Goal: Complete application form

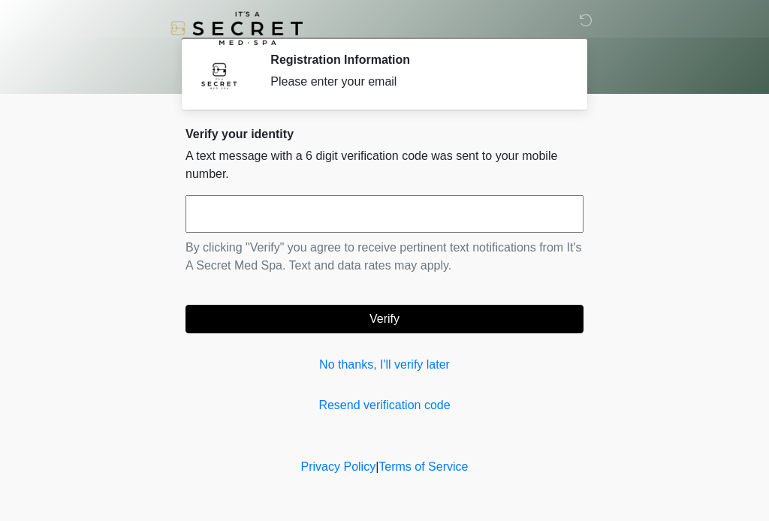
click at [382, 214] on input "text" at bounding box center [384, 214] width 398 height 38
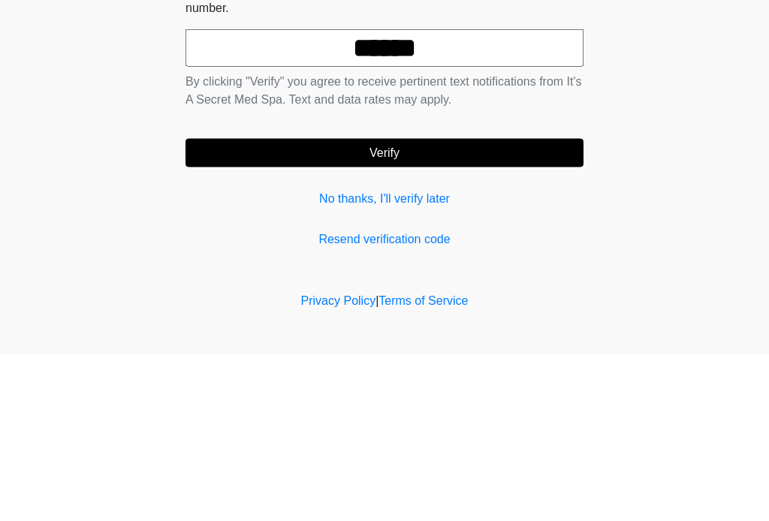
type input "******"
click at [448, 305] on button "Verify" at bounding box center [384, 319] width 398 height 29
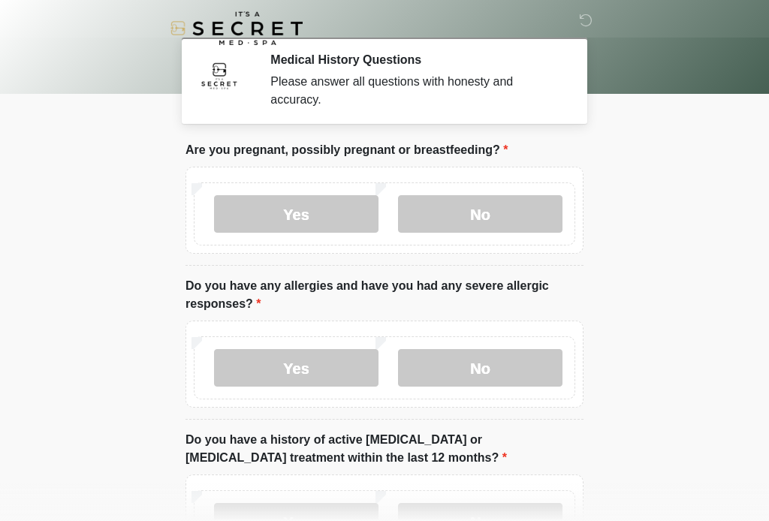
click at [486, 209] on label "No" at bounding box center [480, 214] width 164 height 38
click at [480, 367] on label "No" at bounding box center [480, 368] width 164 height 38
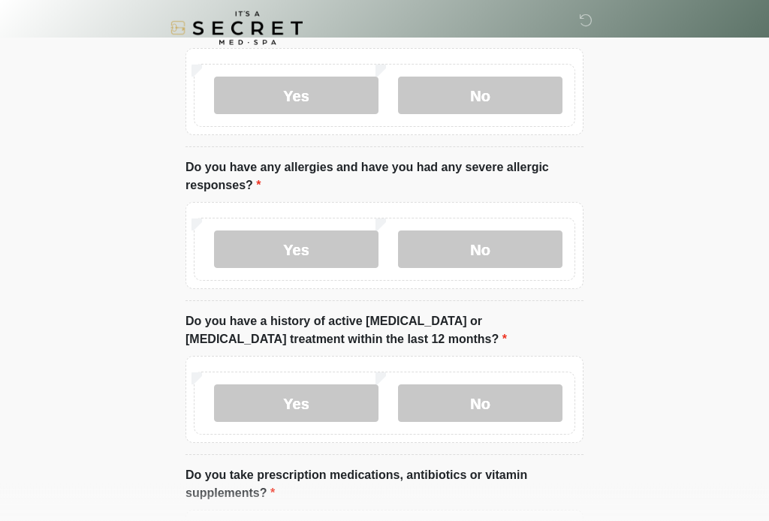
scroll to position [119, 0]
click at [495, 402] on label "No" at bounding box center [480, 403] width 164 height 38
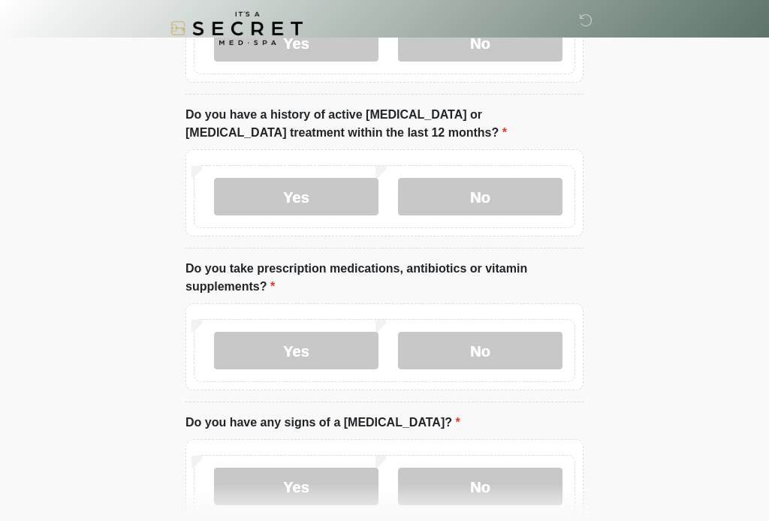
scroll to position [327, 0]
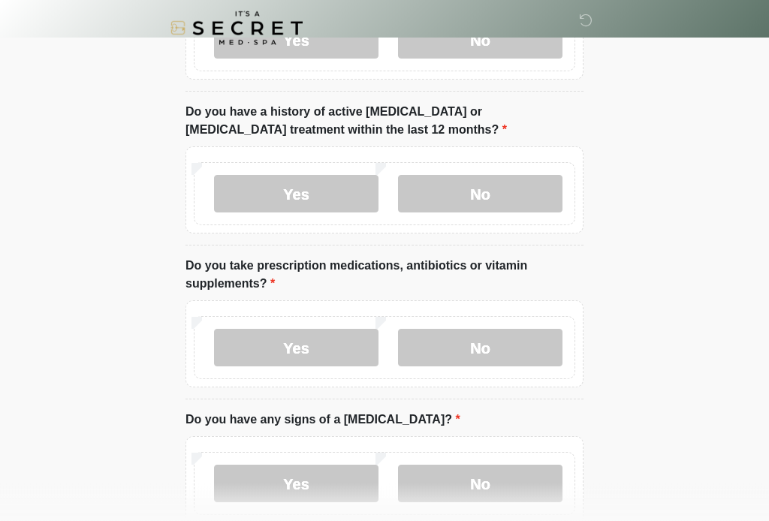
click at [306, 355] on label "Yes" at bounding box center [296, 349] width 164 height 38
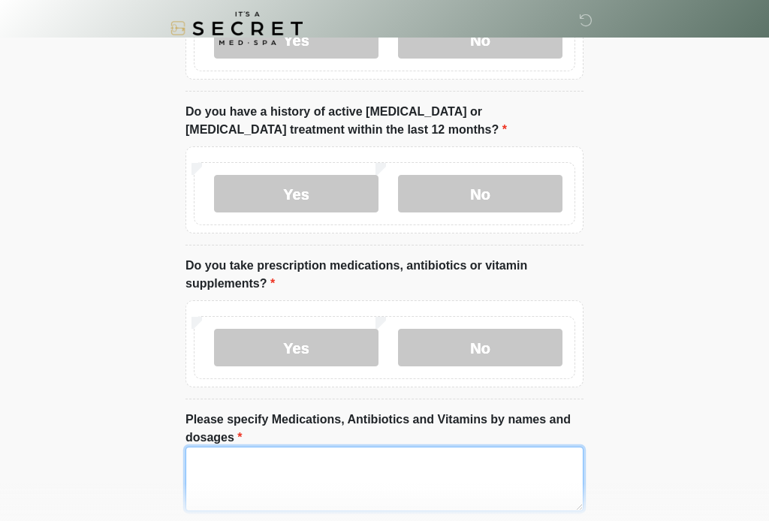
click at [312, 478] on textarea "Please specify Medications, Antibiotics and Vitamins by names and dosages" at bounding box center [384, 479] width 398 height 65
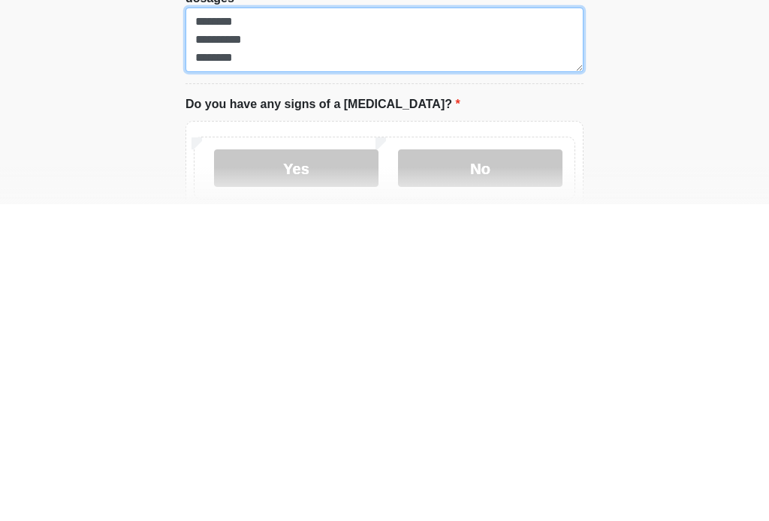
scroll to position [454, 0]
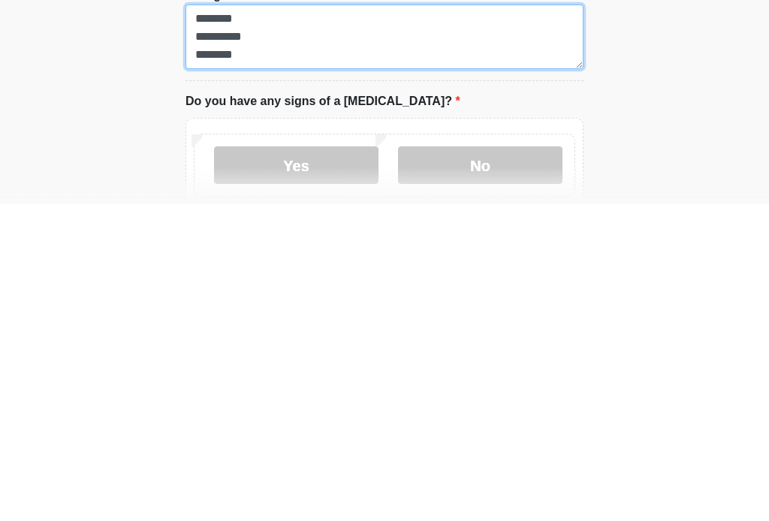
type textarea "**********"
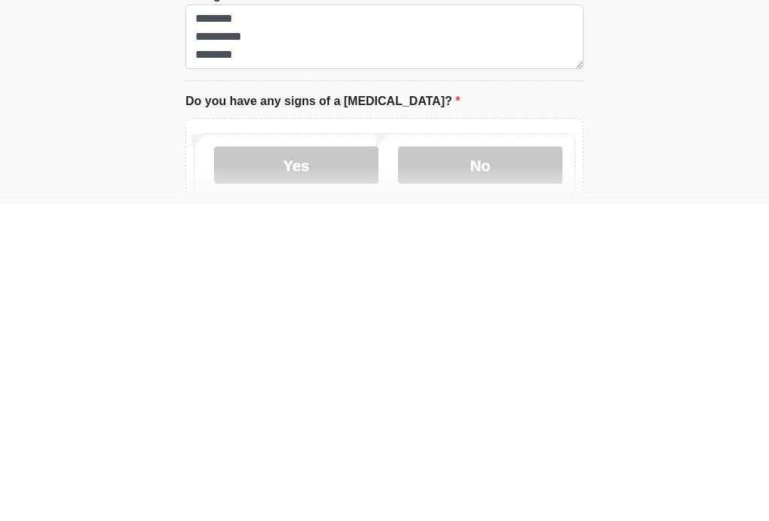
click at [503, 463] on label "No" at bounding box center [480, 482] width 164 height 38
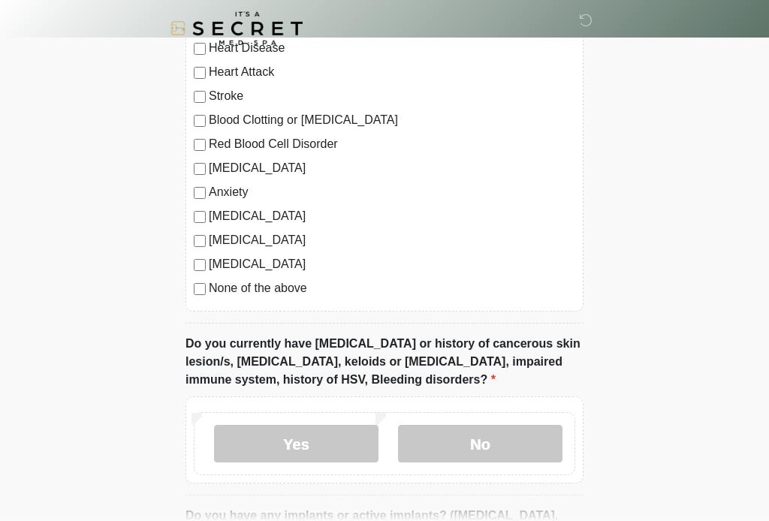
scroll to position [1039, 0]
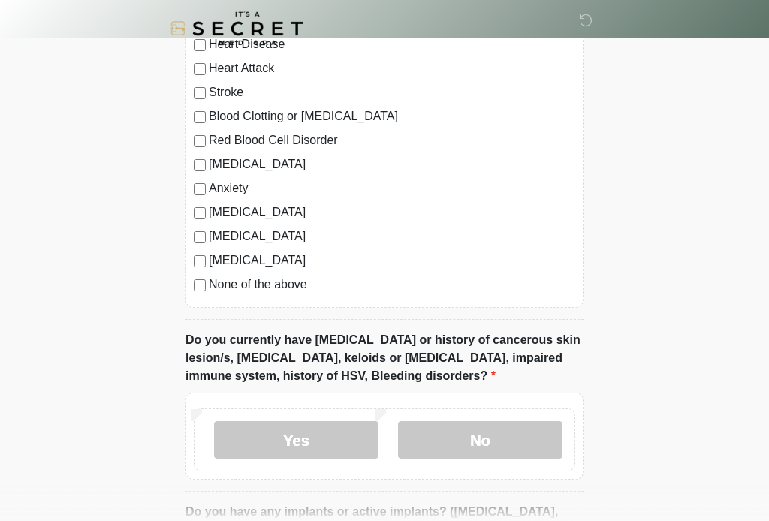
click at [481, 437] on label "No" at bounding box center [480, 440] width 164 height 38
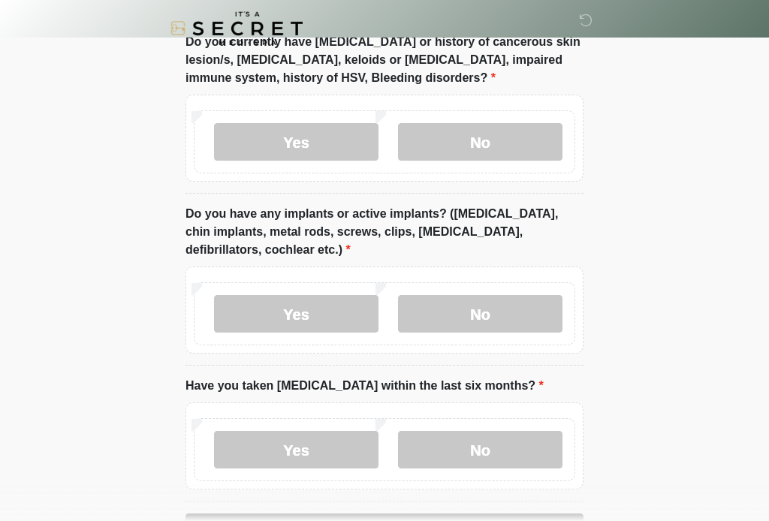
scroll to position [1358, 0]
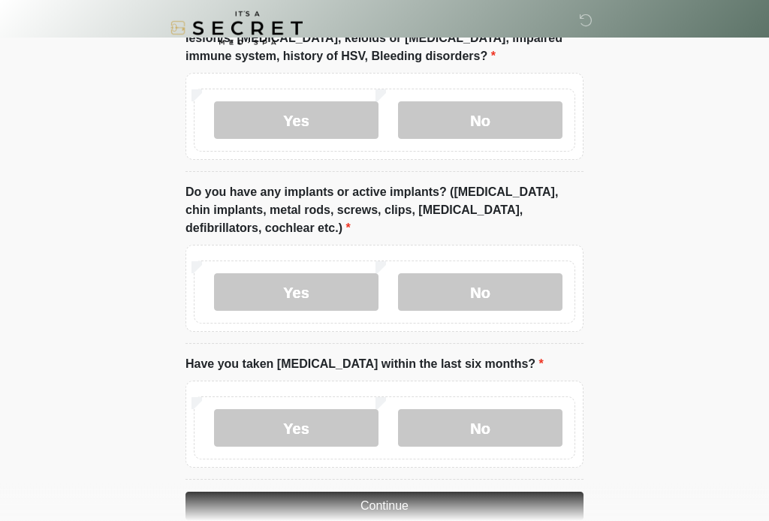
click at [505, 279] on label "No" at bounding box center [480, 293] width 164 height 38
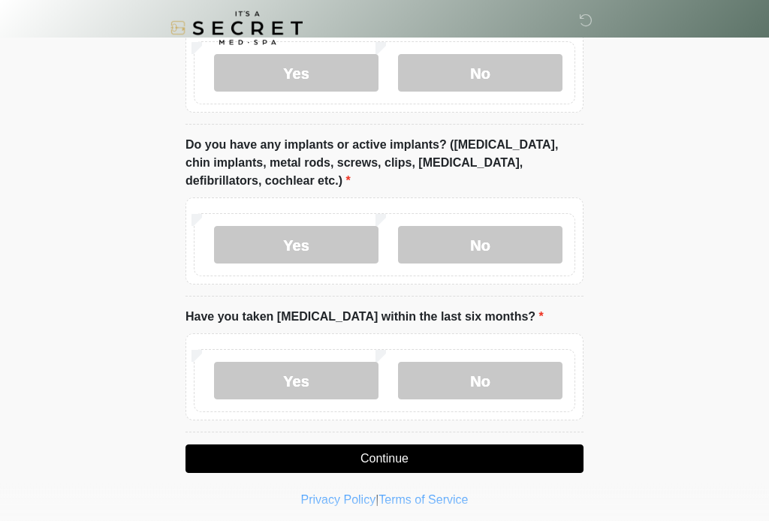
scroll to position [1412, 0]
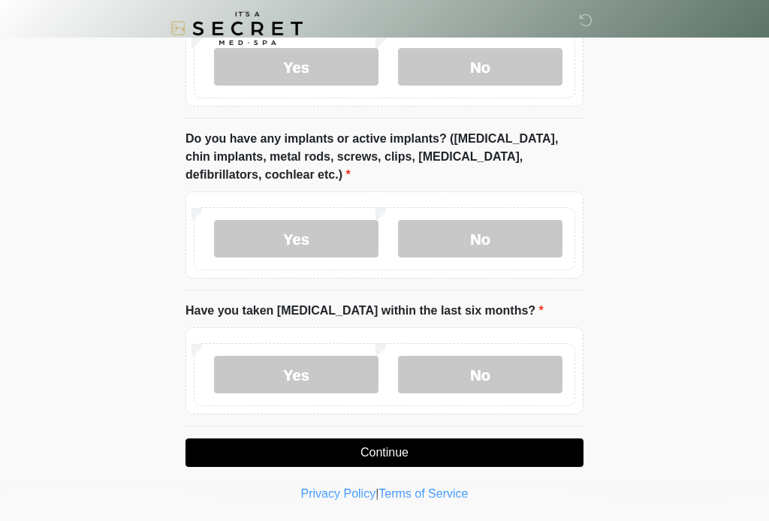
click at [469, 376] on label "No" at bounding box center [480, 375] width 164 height 38
click at [428, 448] on button "Continue" at bounding box center [384, 453] width 398 height 29
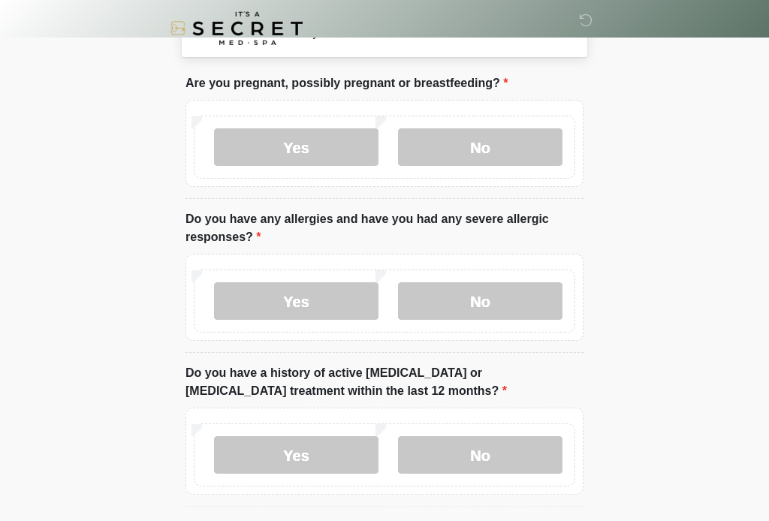
scroll to position [0, 0]
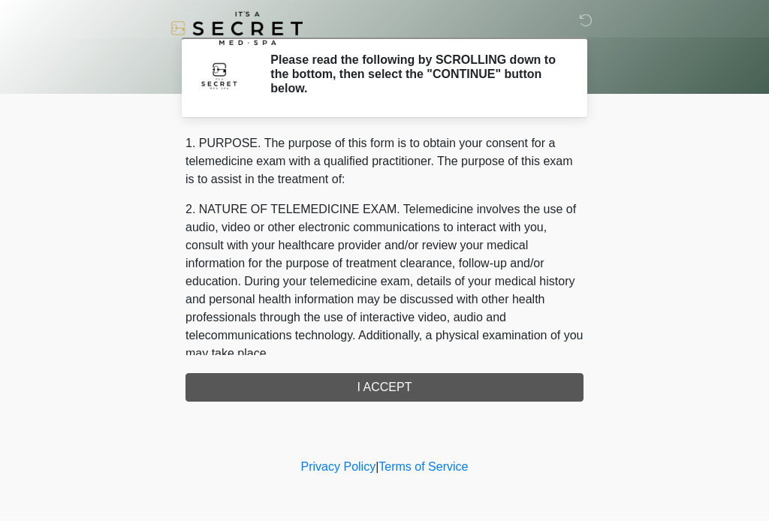
click at [387, 379] on div "1. PURPOSE. The purpose of this form is to obtain your consent for a telemedici…" at bounding box center [384, 267] width 398 height 267
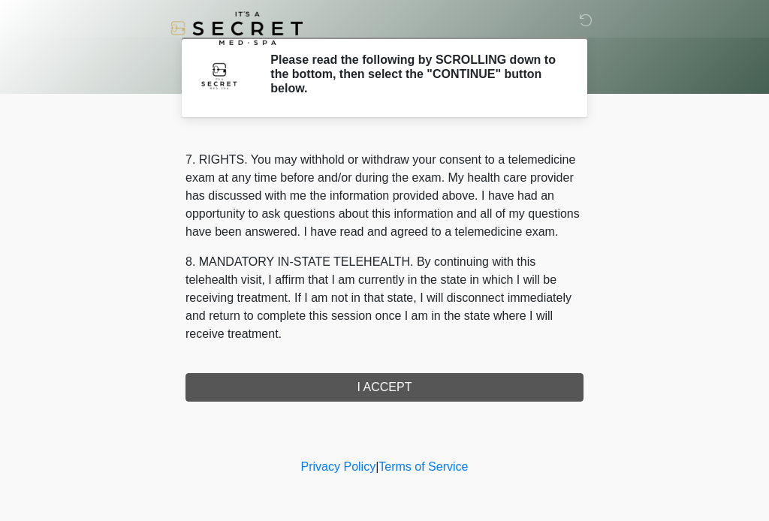
scroll to position [650, 0]
click at [386, 386] on button "I ACCEPT" at bounding box center [384, 387] width 398 height 29
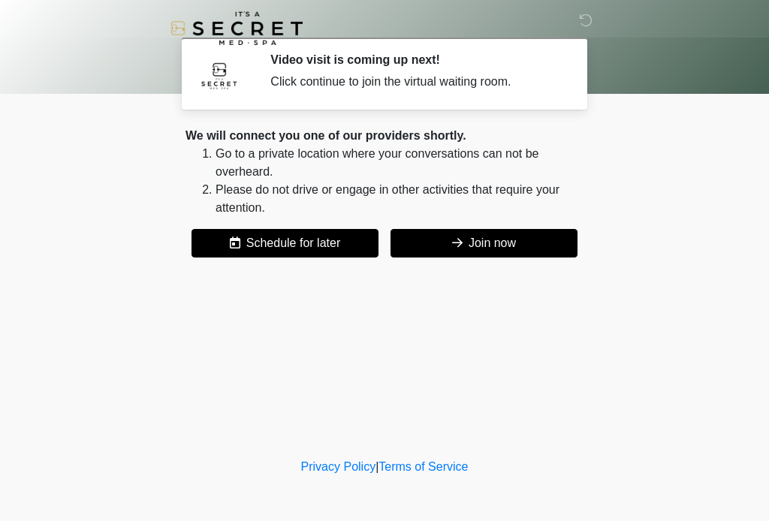
click at [488, 243] on button "Join now" at bounding box center [483, 243] width 187 height 29
